Goal: Information Seeking & Learning: Learn about a topic

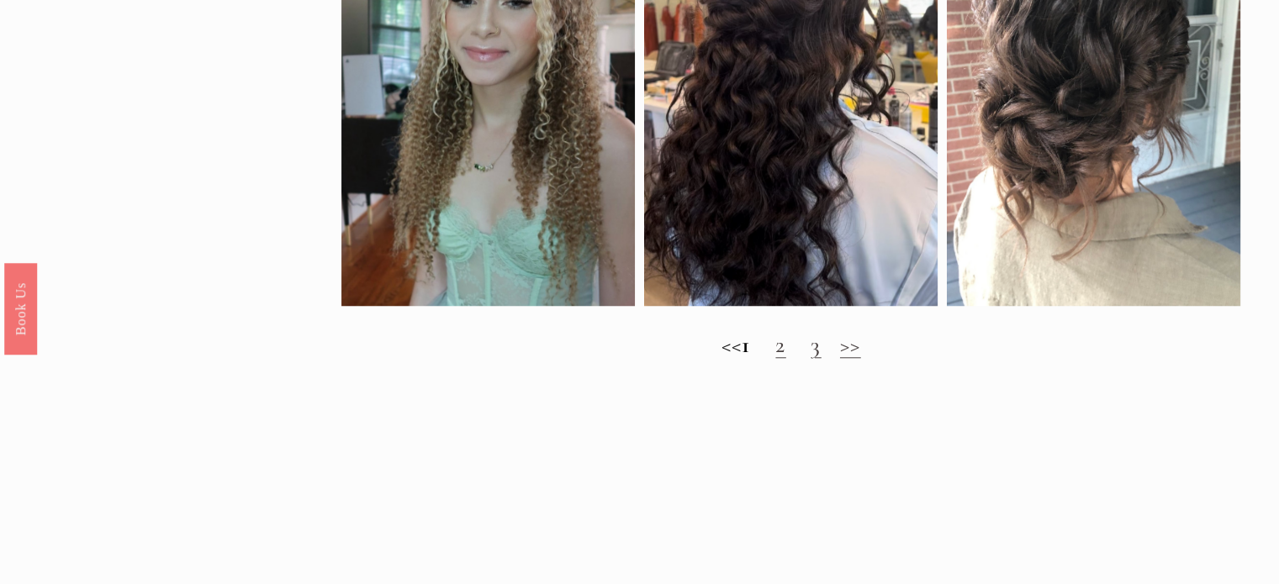
scroll to position [1513, 0]
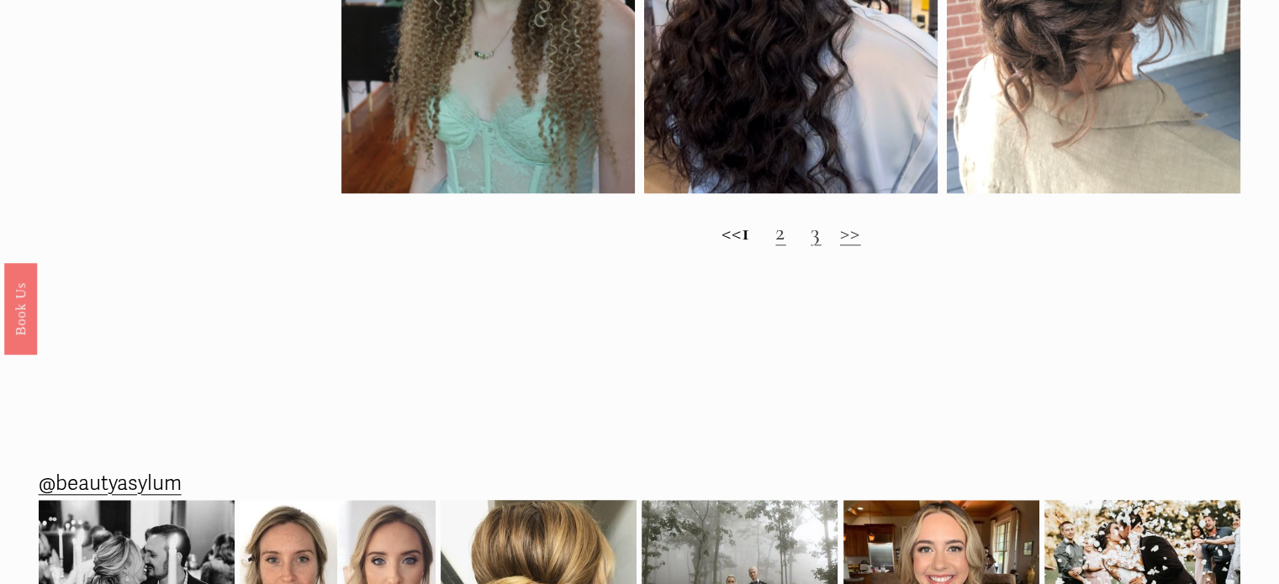
click at [785, 246] on link "2" at bounding box center [780, 232] width 10 height 29
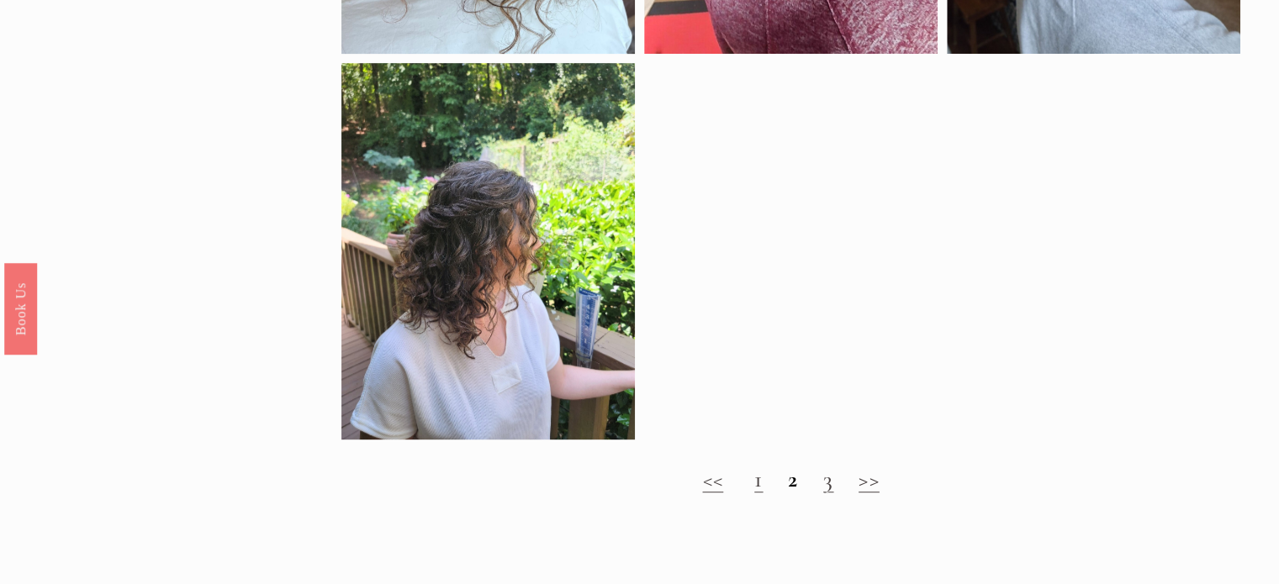
scroll to position [862, 0]
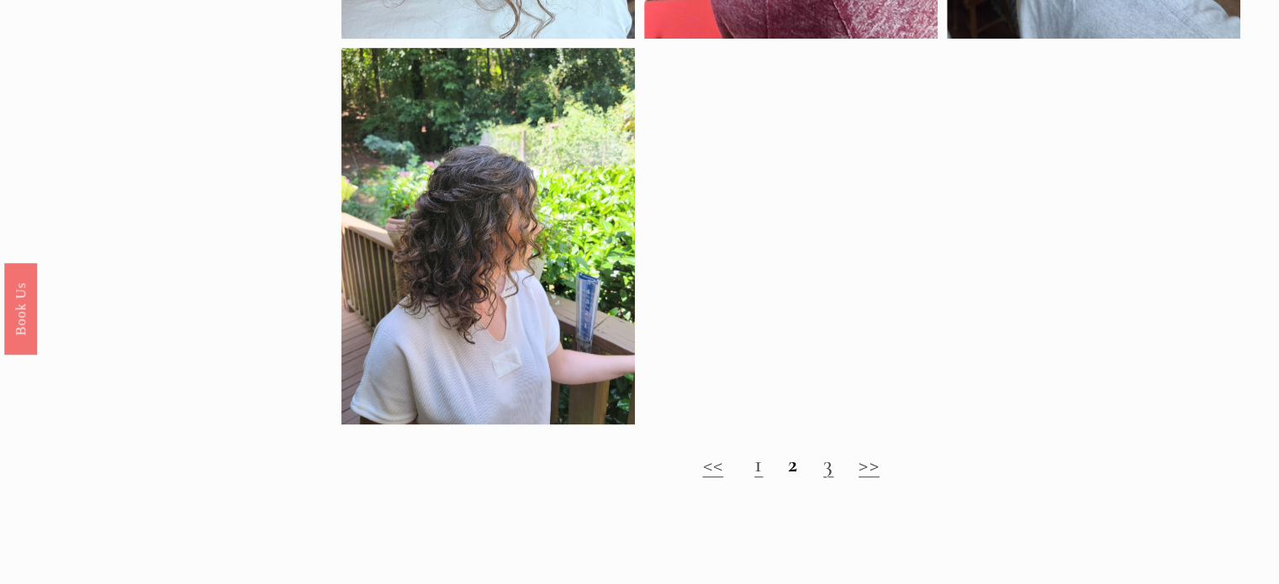
click at [879, 473] on link ">>" at bounding box center [868, 464] width 21 height 29
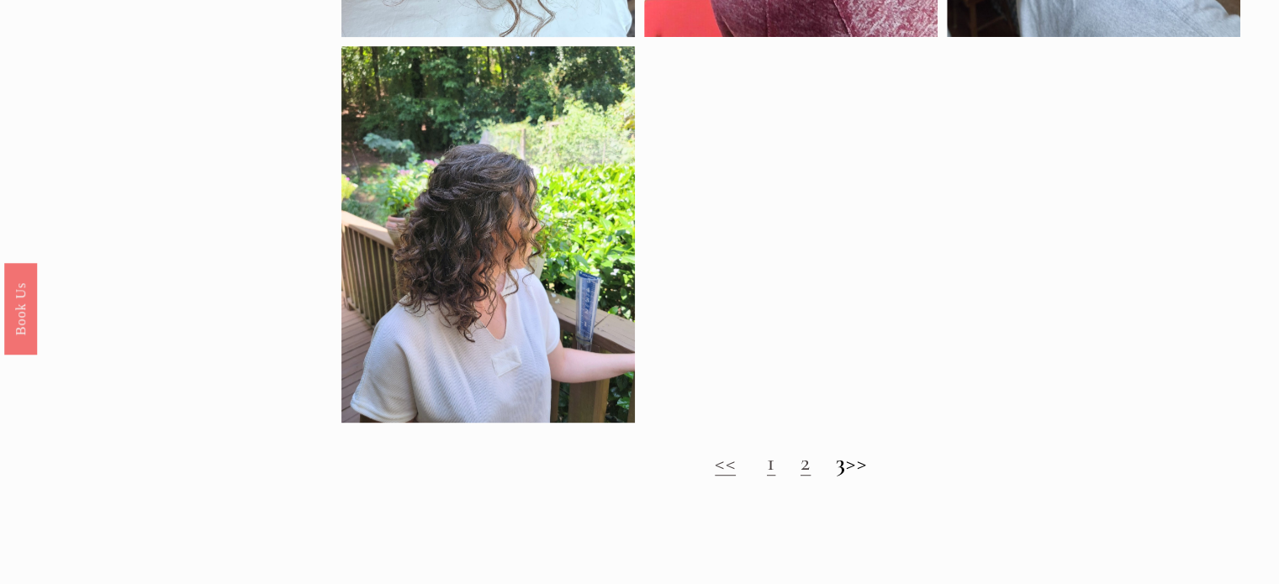
scroll to position [885, 0]
